Goal: Information Seeking & Learning: Learn about a topic

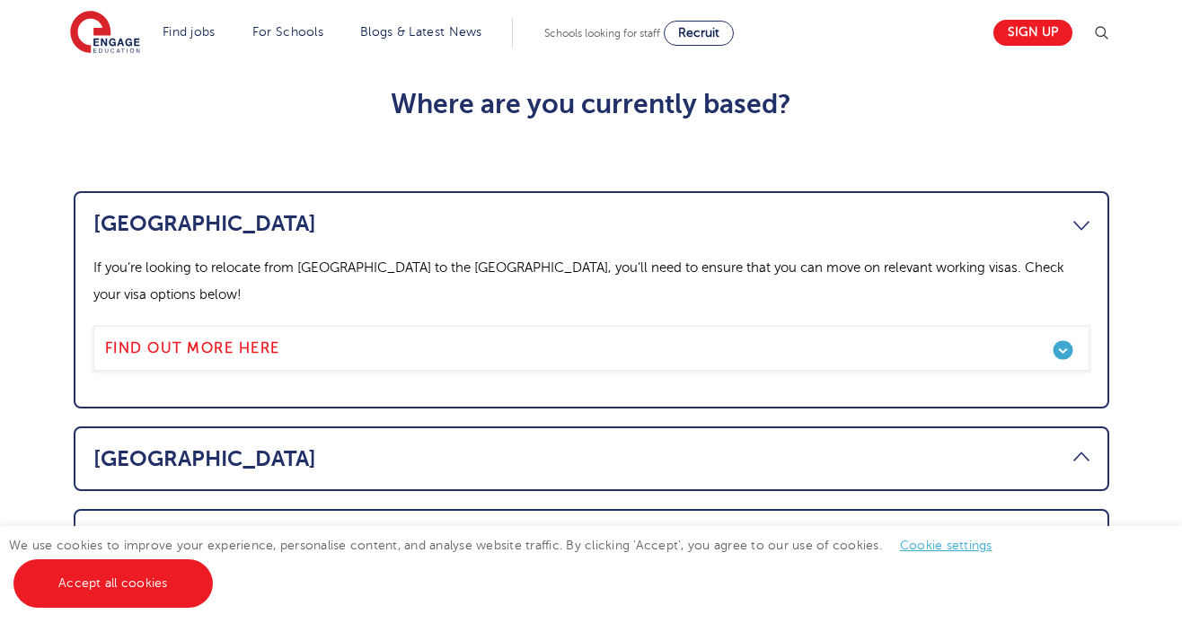
scroll to position [901, 0]
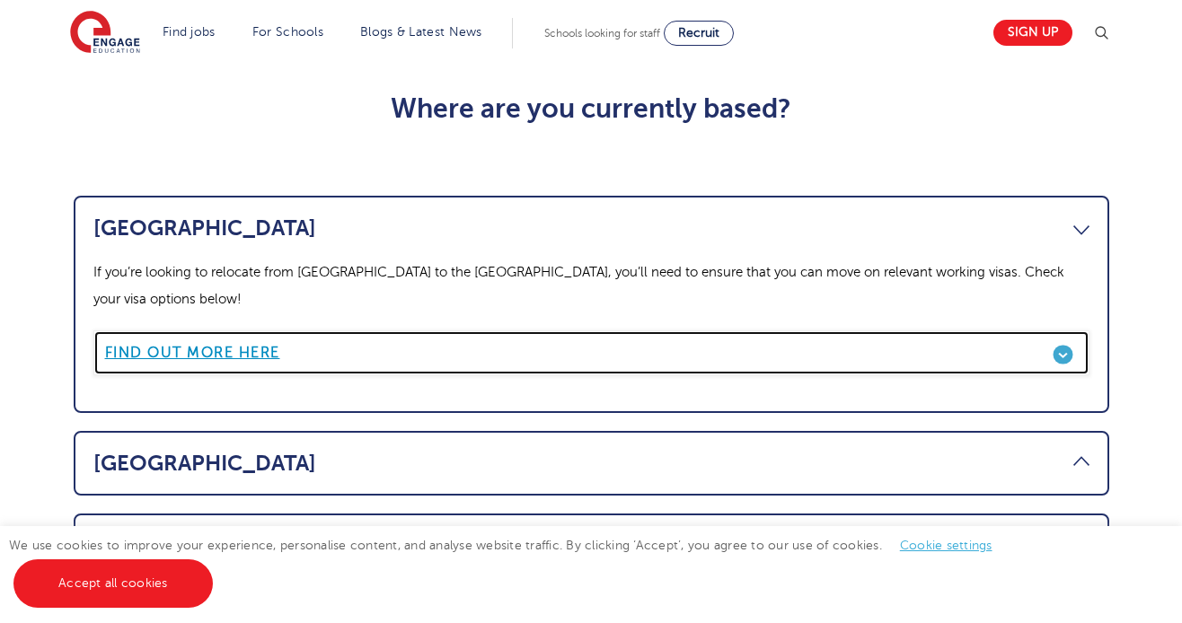
click at [262, 345] on b "Find out more here" at bounding box center [192, 353] width 175 height 16
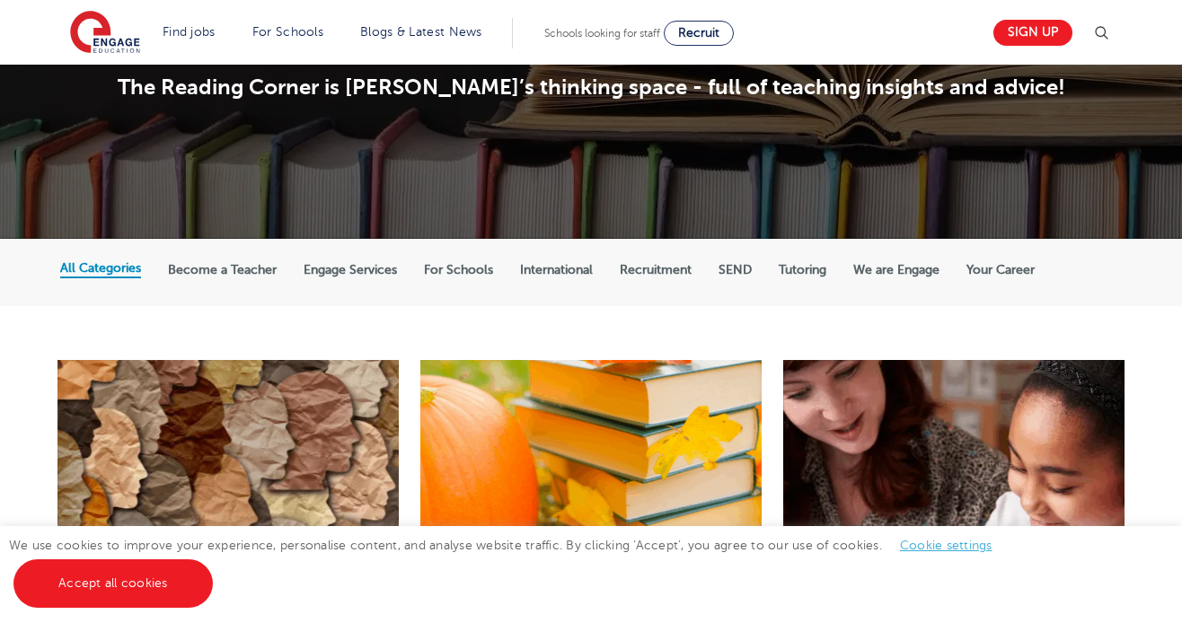
scroll to position [186, 0]
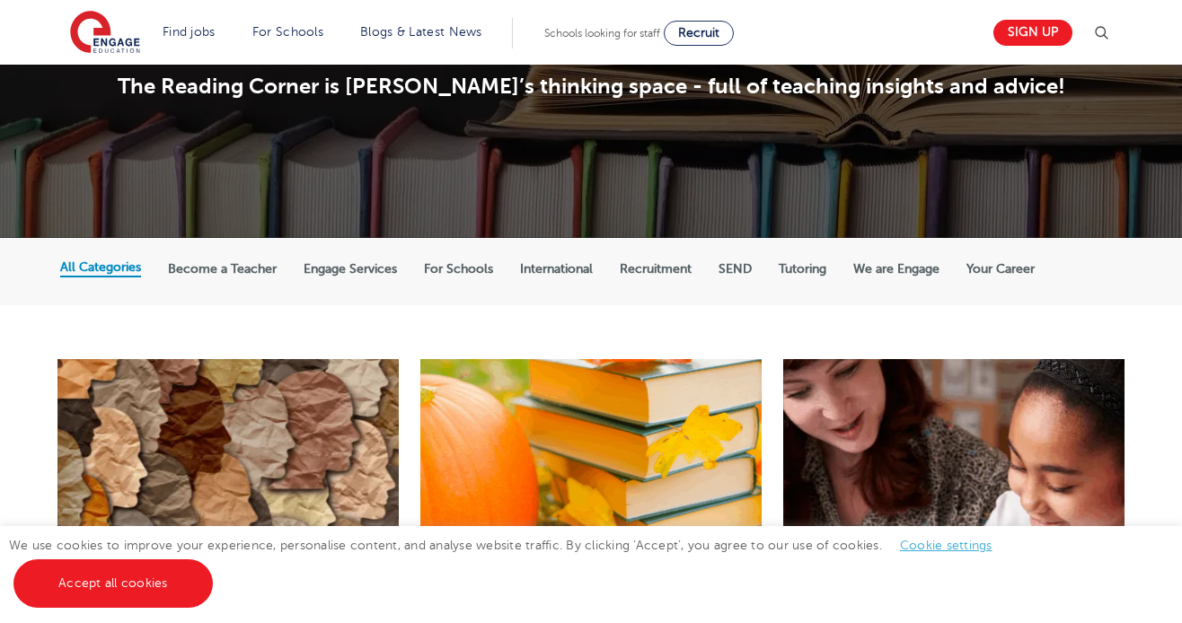
click at [224, 269] on label "Become a Teacher" at bounding box center [222, 269] width 109 height 16
click at [0, 0] on input "Become a Teacher" at bounding box center [0, 0] width 0 height 0
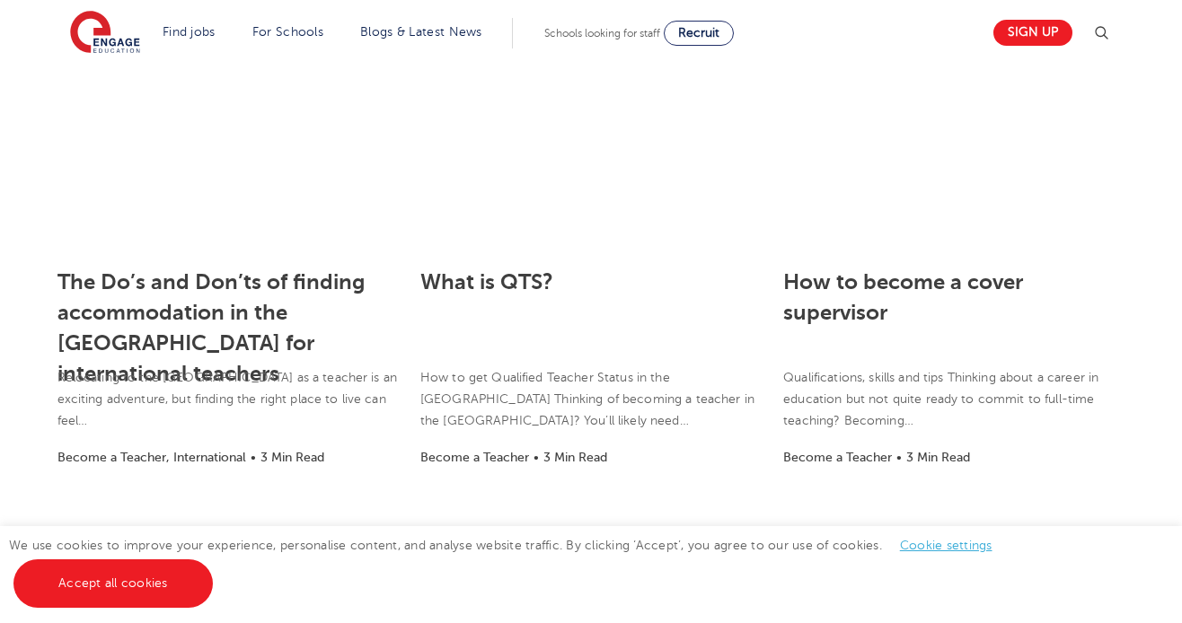
scroll to position [1395, 0]
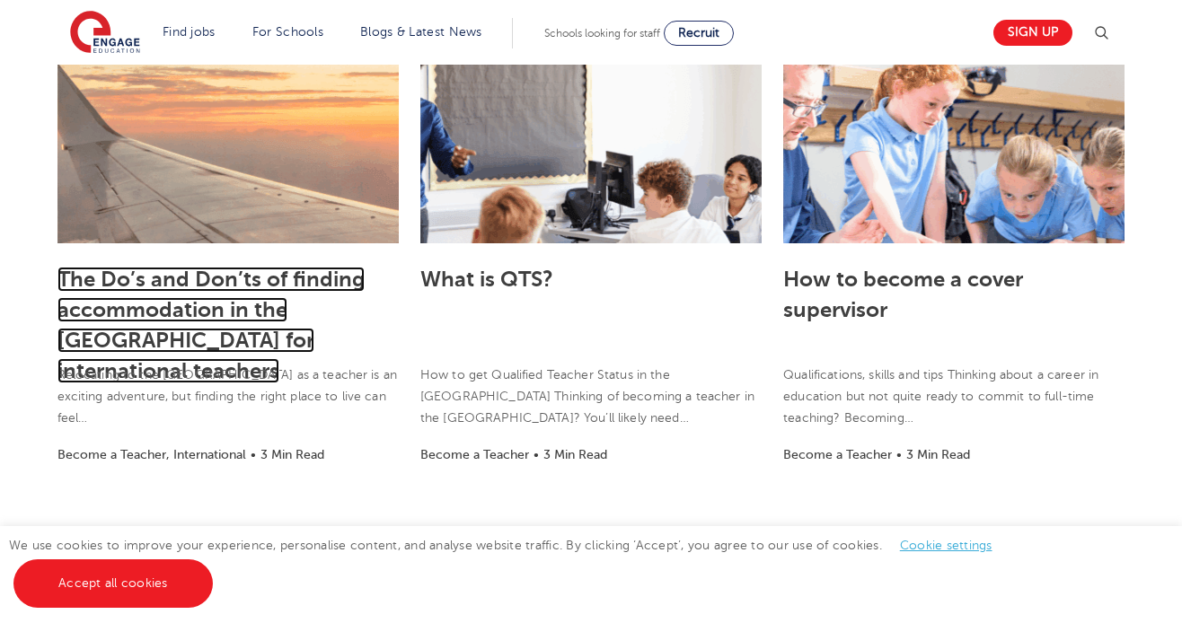
click at [270, 306] on link "The Do’s and Don’ts of finding accommodation in the UK for international teache…" at bounding box center [210, 325] width 307 height 117
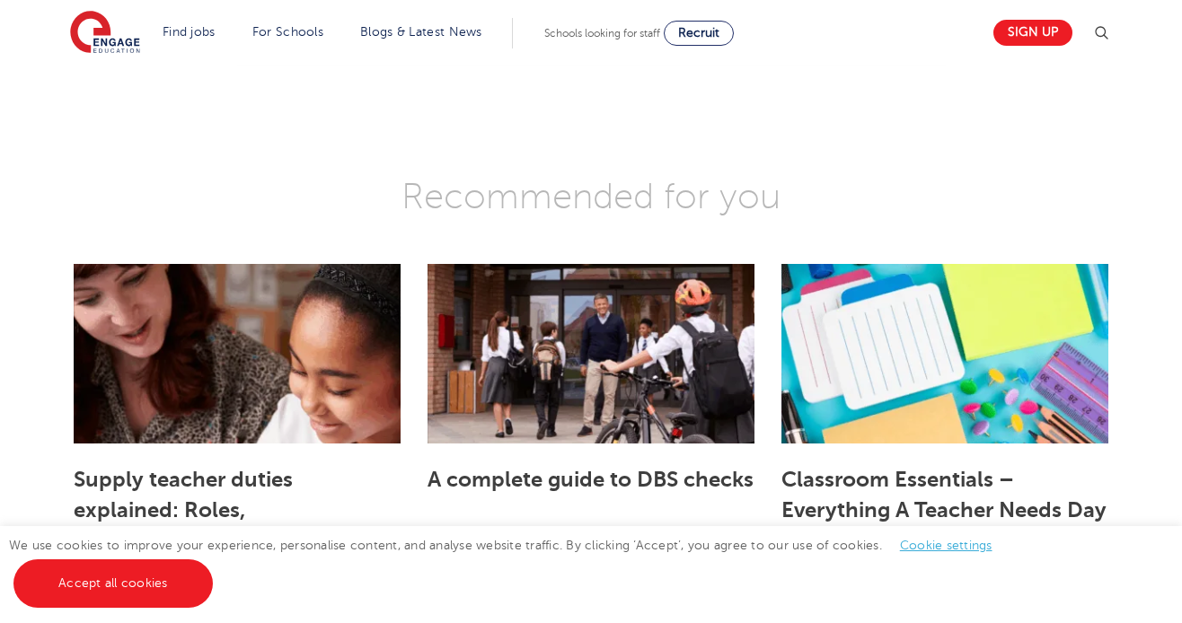
scroll to position [4008, 0]
